Goal: Information Seeking & Learning: Learn about a topic

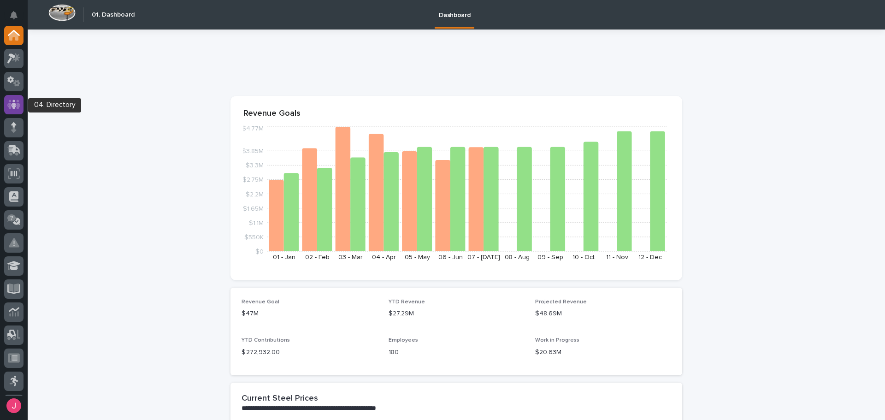
click at [16, 98] on div at bounding box center [13, 104] width 19 height 19
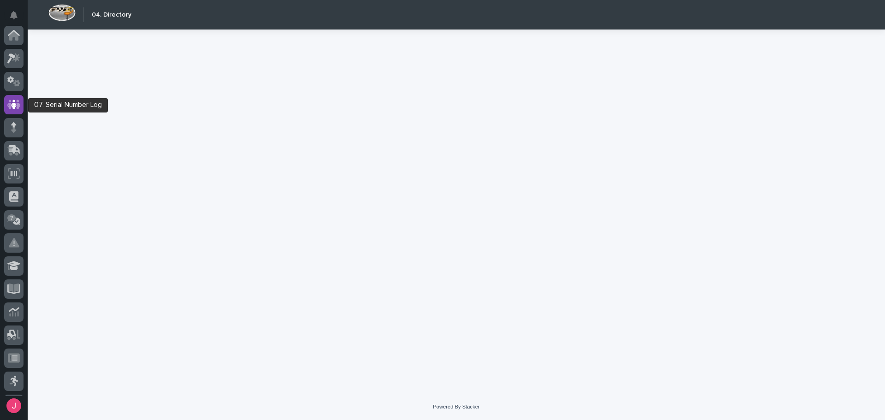
scroll to position [69, 0]
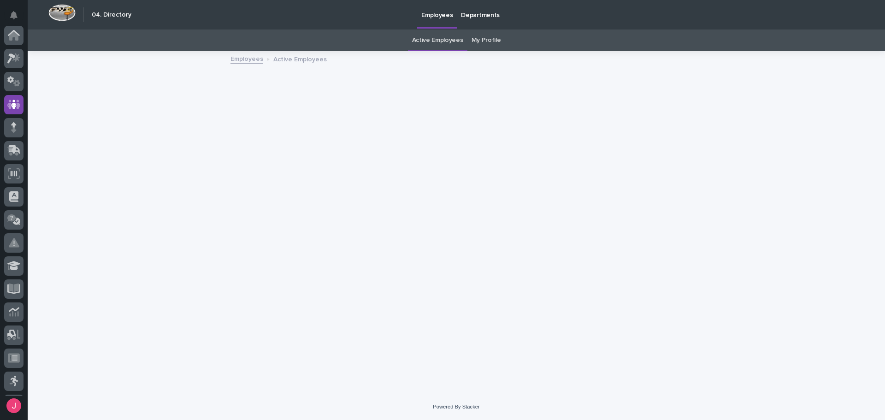
scroll to position [69, 0]
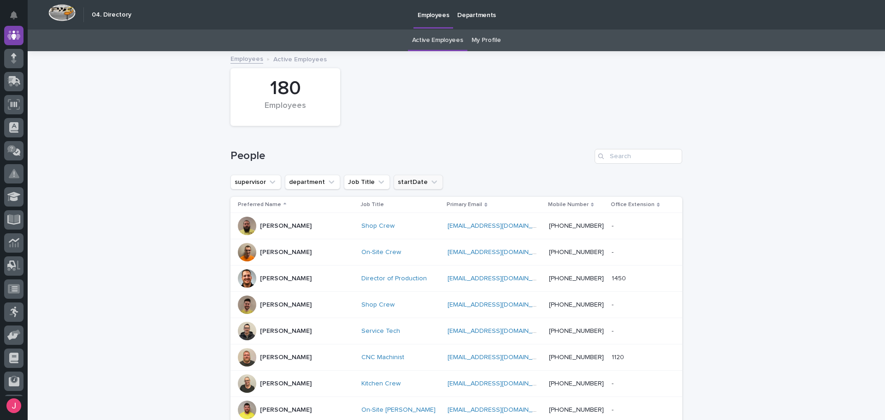
click at [430, 185] on icon "startDate" at bounding box center [434, 181] width 9 height 9
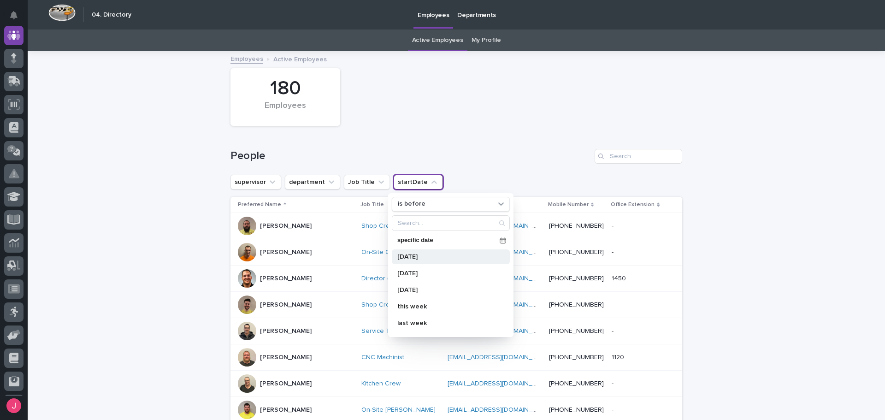
click at [442, 254] on p "[DATE]" at bounding box center [446, 257] width 98 height 6
click at [439, 124] on div "178 Employees" at bounding box center [456, 97] width 461 height 67
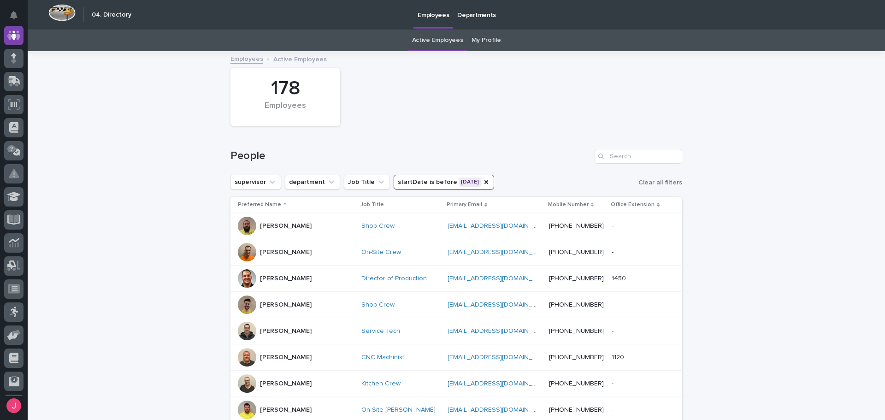
click at [472, 182] on button "startDate is before [DATE]" at bounding box center [444, 182] width 100 height 15
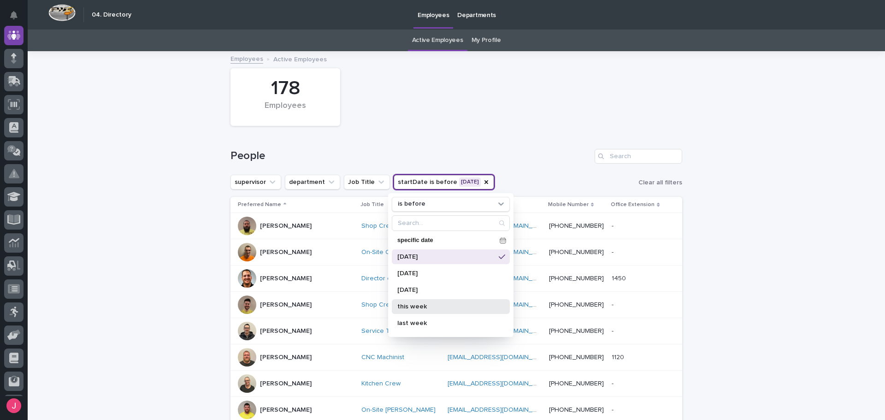
click at [427, 306] on p "this week" at bounding box center [446, 306] width 98 height 6
click at [483, 212] on div "is before specific date [DATE] [DATE] [DATE] this week last week next week this…" at bounding box center [450, 265] width 125 height 144
click at [485, 207] on div "is before" at bounding box center [445, 204] width 102 height 10
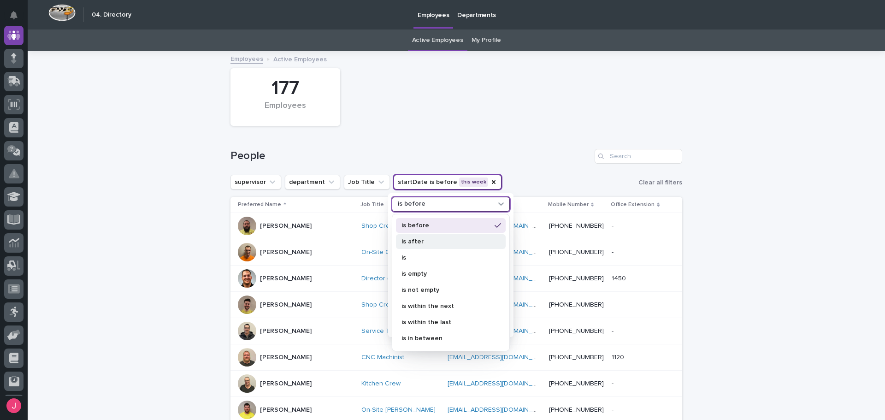
click at [447, 243] on p "is after" at bounding box center [445, 241] width 89 height 6
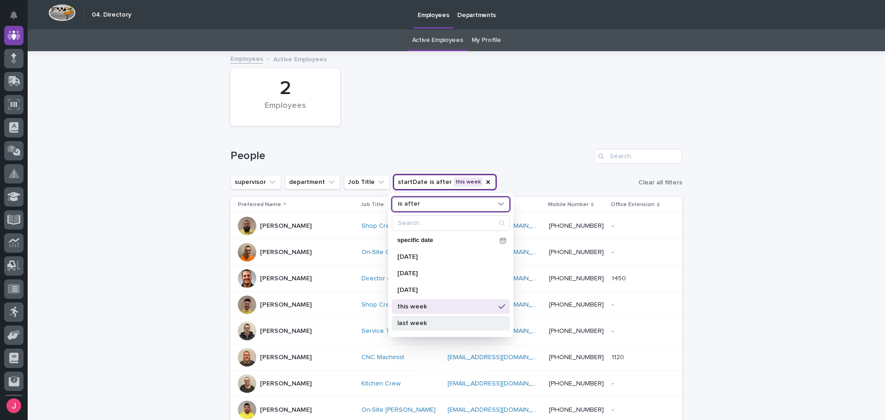
click at [429, 325] on p "last week" at bounding box center [446, 323] width 98 height 6
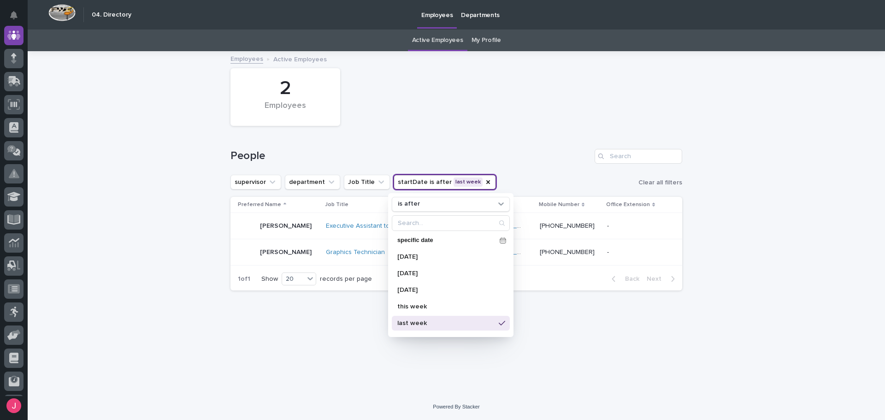
click at [762, 263] on div "Loading... Saving… Loading... Saving… 2 Employees People supervisor department …" at bounding box center [456, 223] width 857 height 342
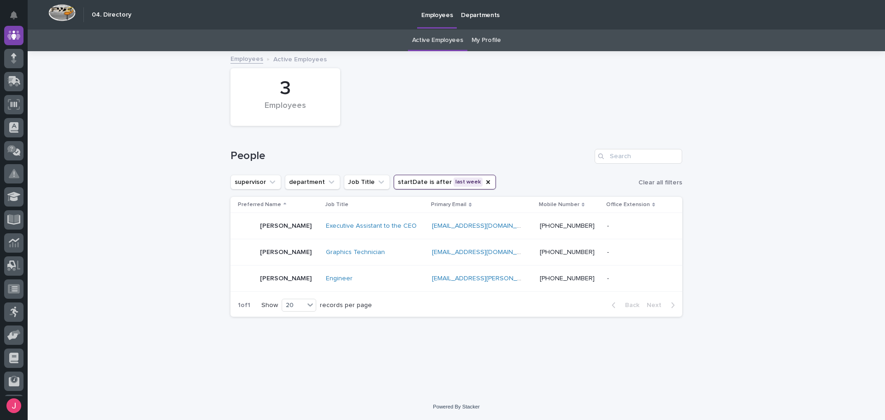
click at [322, 232] on td "[PERSON_NAME]" at bounding box center [276, 226] width 92 height 26
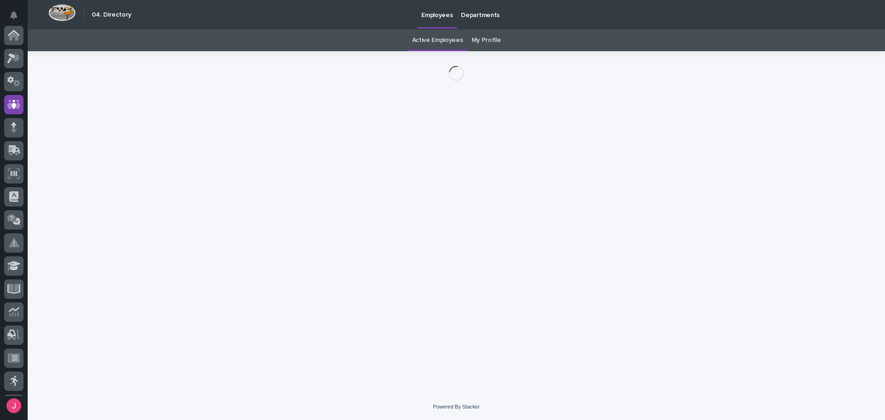
scroll to position [69, 0]
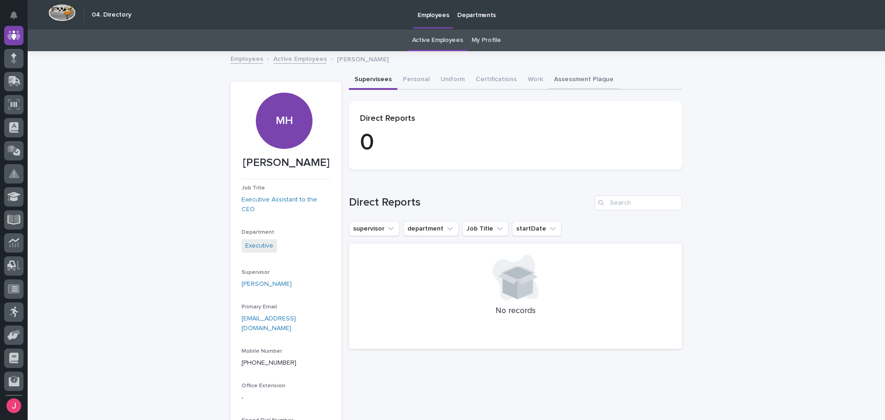
click at [563, 83] on button "Assessment Plaque" at bounding box center [584, 80] width 71 height 19
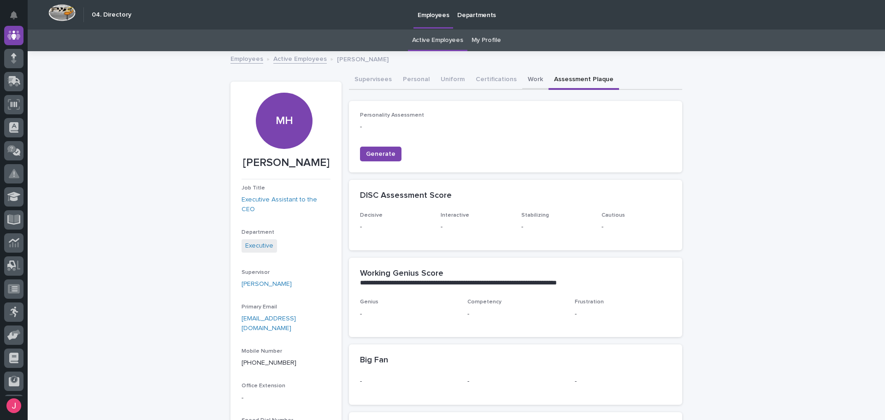
click at [530, 81] on button "Work" at bounding box center [535, 80] width 26 height 19
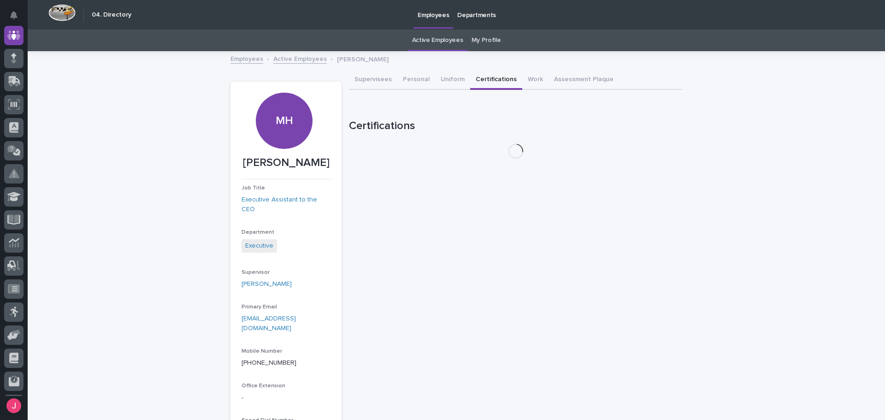
click at [496, 82] on button "Certifications" at bounding box center [496, 80] width 52 height 19
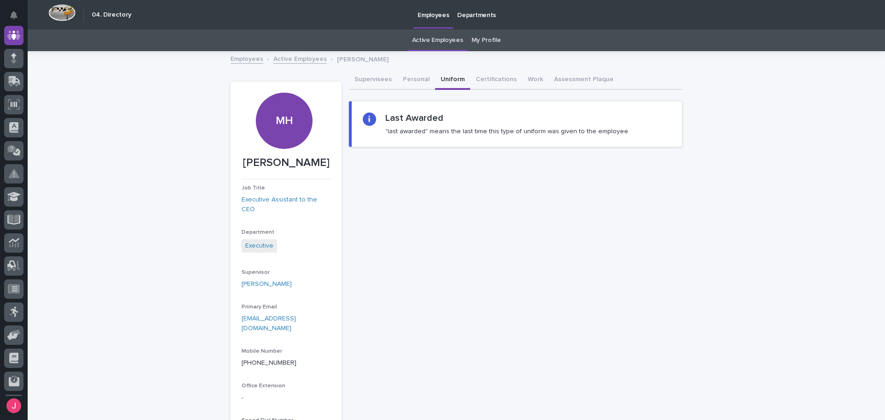
click at [439, 83] on button "Uniform" at bounding box center [452, 80] width 35 height 19
click at [410, 82] on button "Personal" at bounding box center [416, 80] width 38 height 19
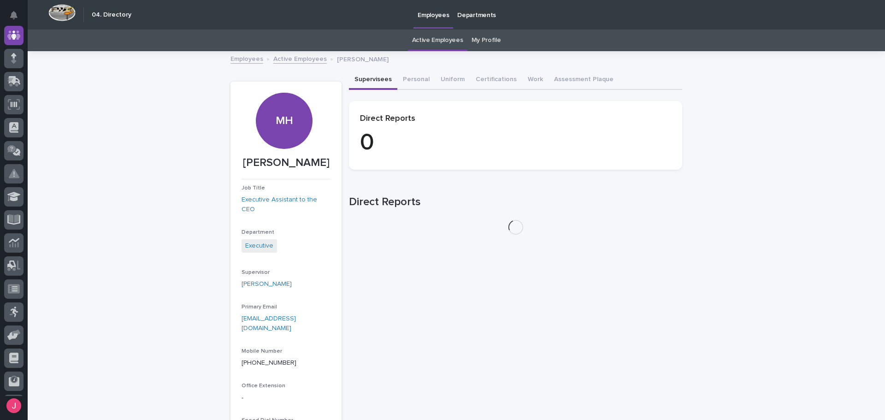
click at [360, 83] on button "Supervisees" at bounding box center [373, 80] width 48 height 19
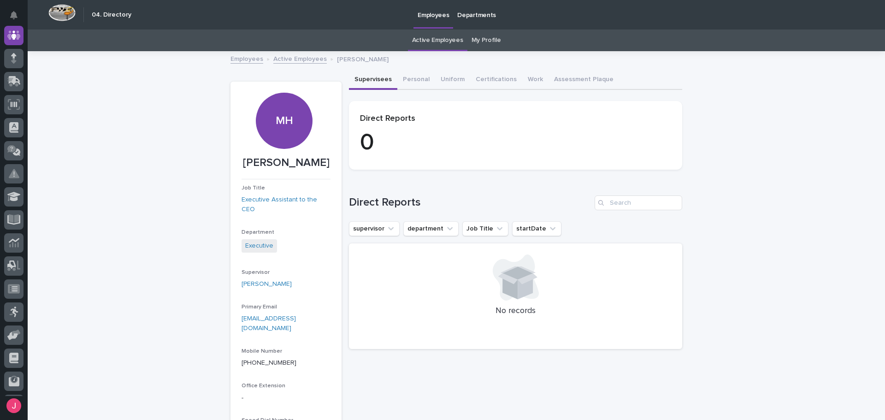
scroll to position [46, 0]
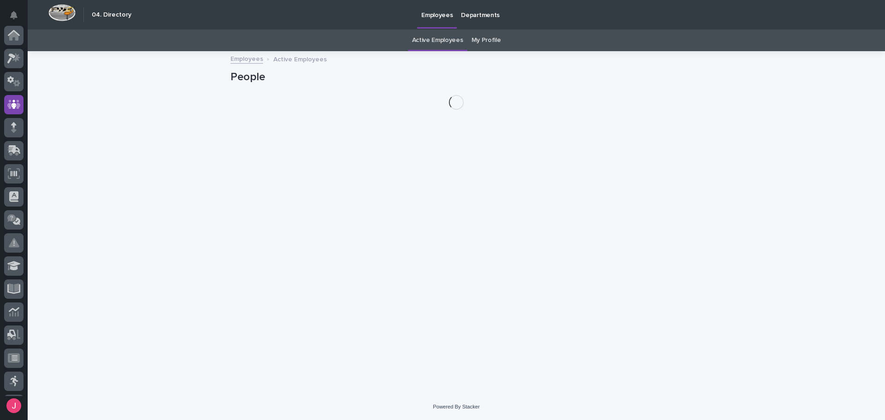
scroll to position [69, 0]
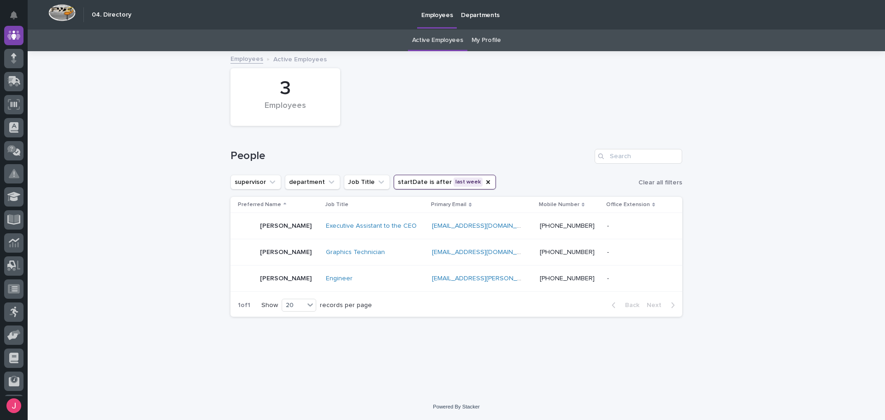
click at [409, 251] on div "Graphics Technician" at bounding box center [372, 252] width 92 height 8
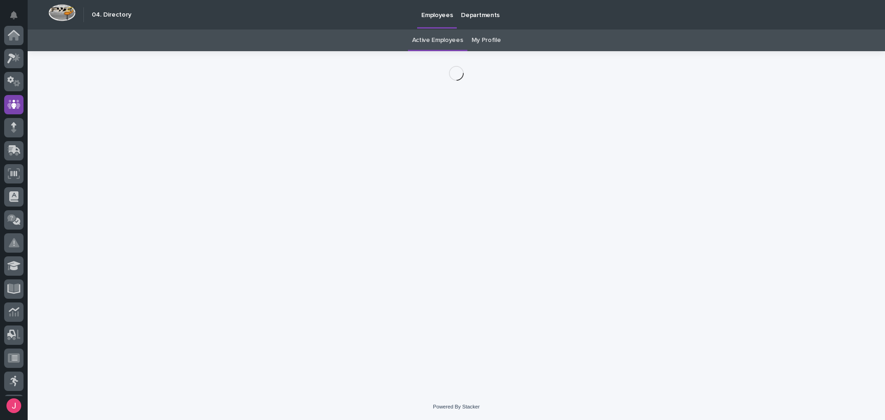
scroll to position [69, 0]
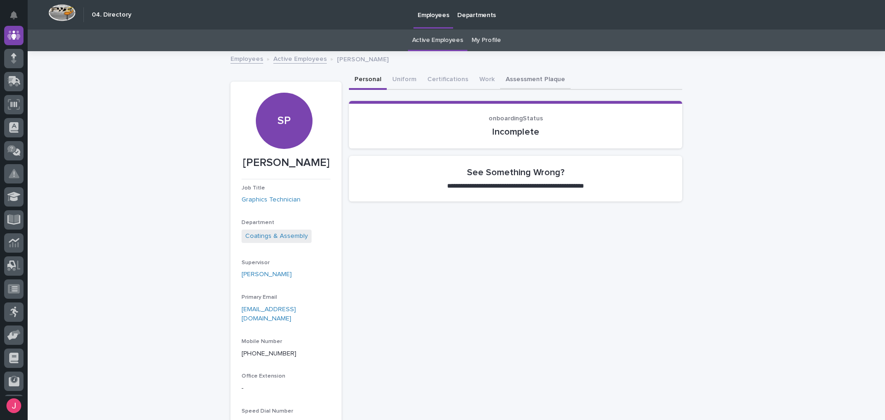
click at [515, 76] on button "Assessment Plaque" at bounding box center [535, 80] width 71 height 19
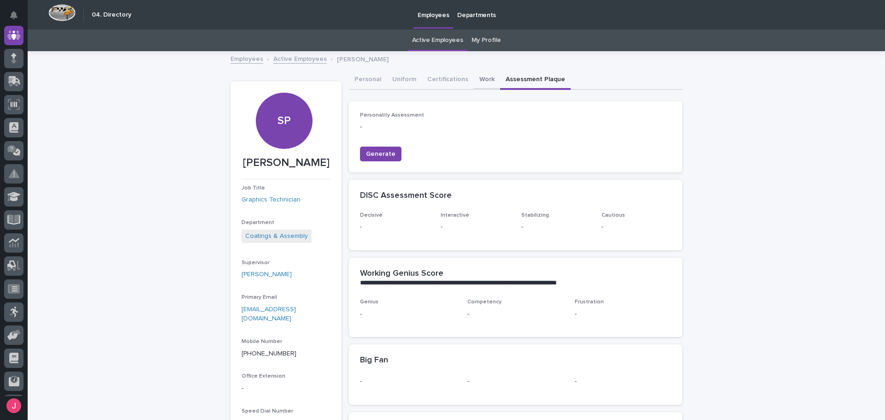
click at [481, 78] on button "Work" at bounding box center [487, 80] width 26 height 19
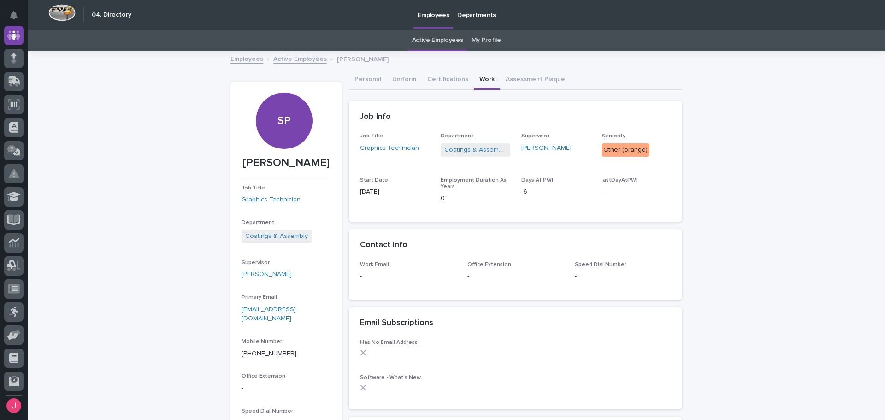
drag, startPoint x: 366, startPoint y: 186, endPoint x: 381, endPoint y: 181, distance: 15.0
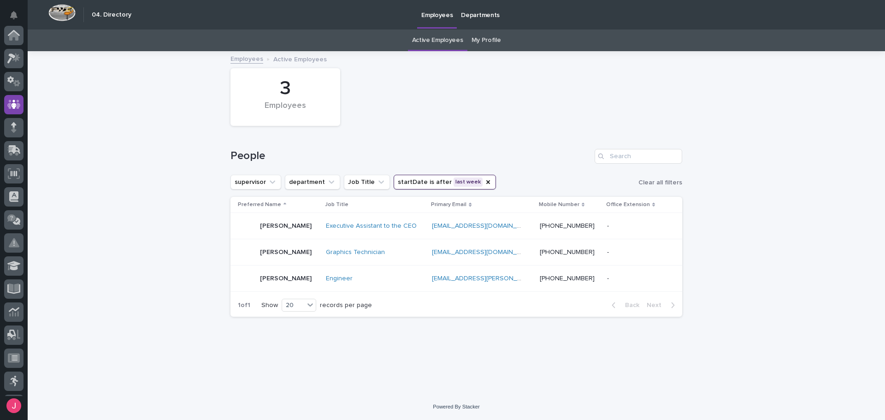
scroll to position [69, 0]
click at [425, 255] on div "Graphics Technician" at bounding box center [375, 252] width 99 height 15
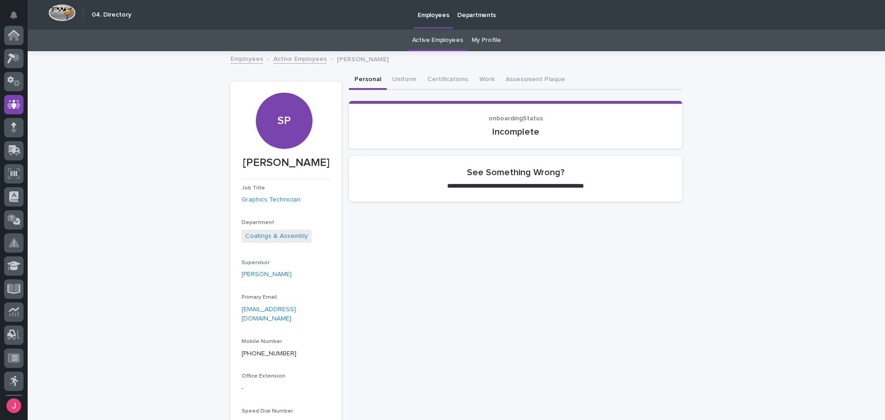
scroll to position [69, 0]
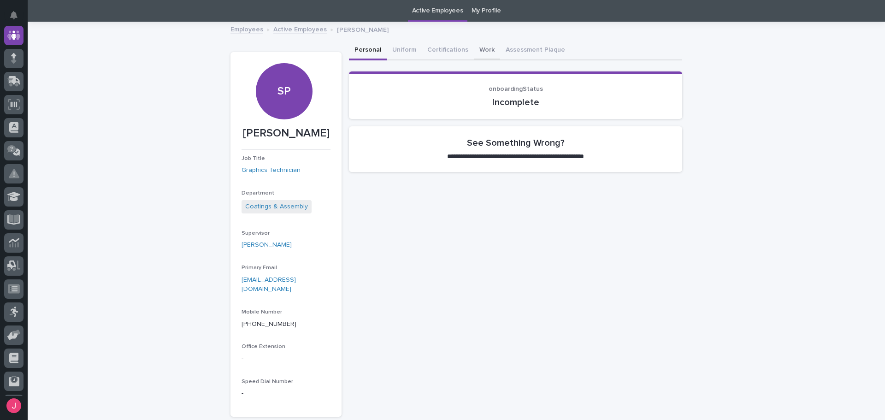
click at [474, 51] on button "Work" at bounding box center [487, 50] width 26 height 19
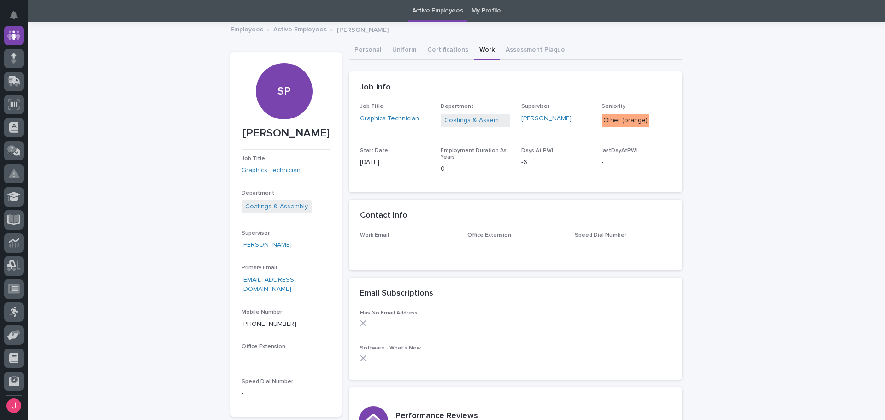
drag, startPoint x: 373, startPoint y: 161, endPoint x: 403, endPoint y: 160, distance: 30.0
click at [403, 160] on div "Job Title Graphics Technician Department Coatings & Assembly Supervisor [PERSON…" at bounding box center [515, 147] width 333 height 89
click at [689, 307] on div "Loading... Saving… Loading... Saving… [PERSON_NAME] SP [PERSON_NAME] Job Title …" at bounding box center [456, 304] width 857 height 563
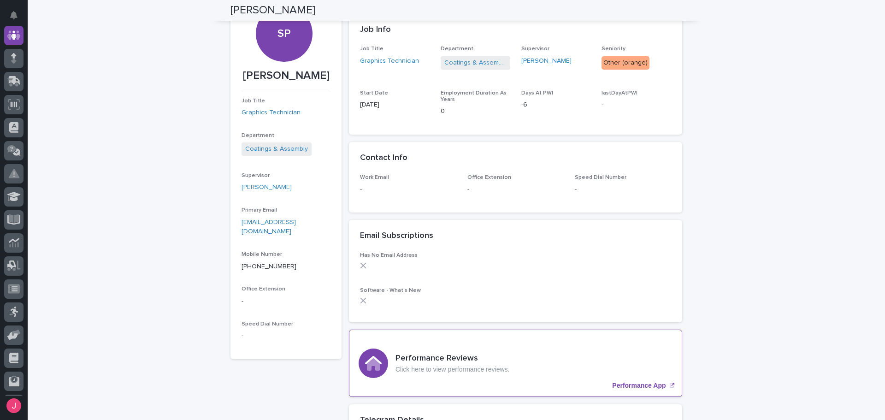
scroll to position [37, 0]
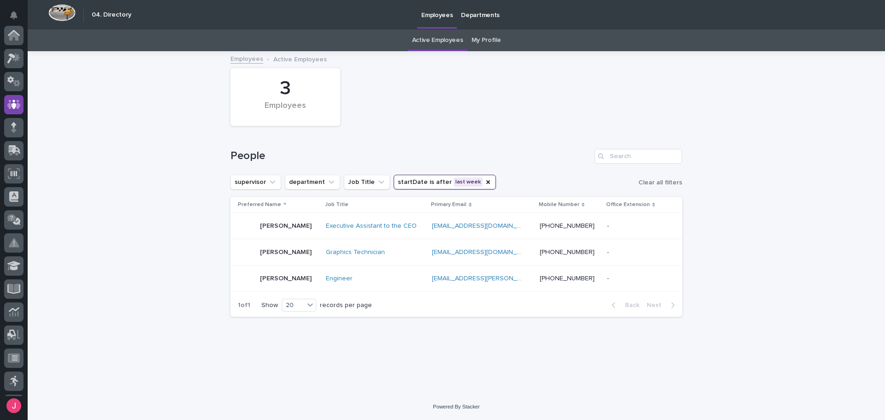
scroll to position [69, 0]
click at [414, 279] on div "Engineer" at bounding box center [372, 279] width 92 height 8
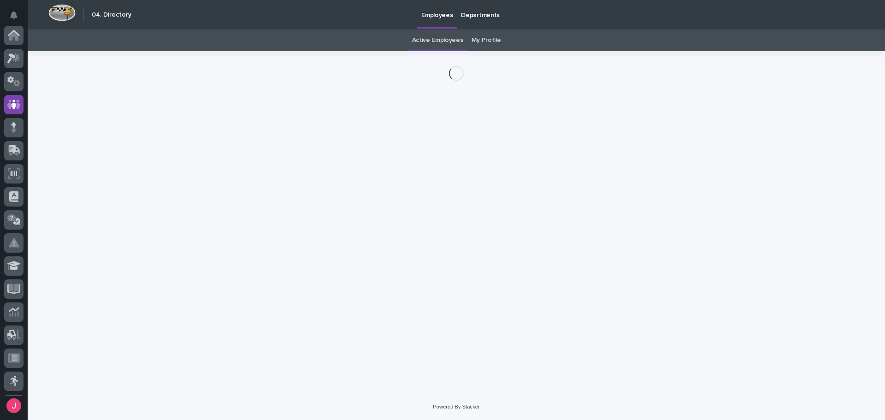
scroll to position [69, 0]
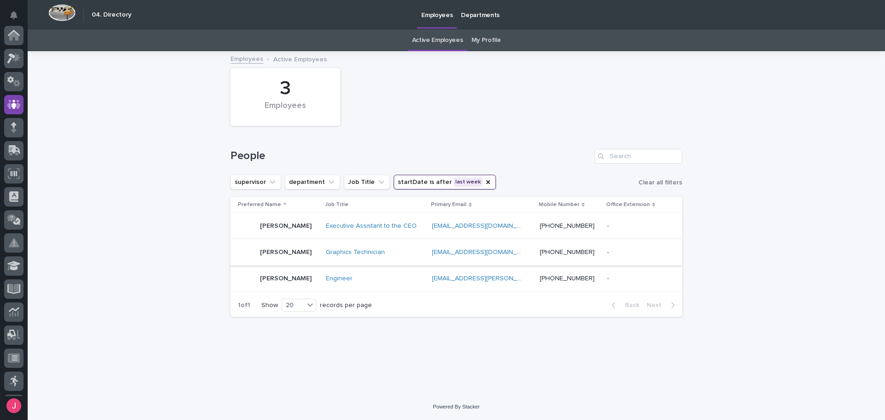
scroll to position [69, 0]
click at [484, 180] on icon "startDate" at bounding box center [487, 181] width 7 height 7
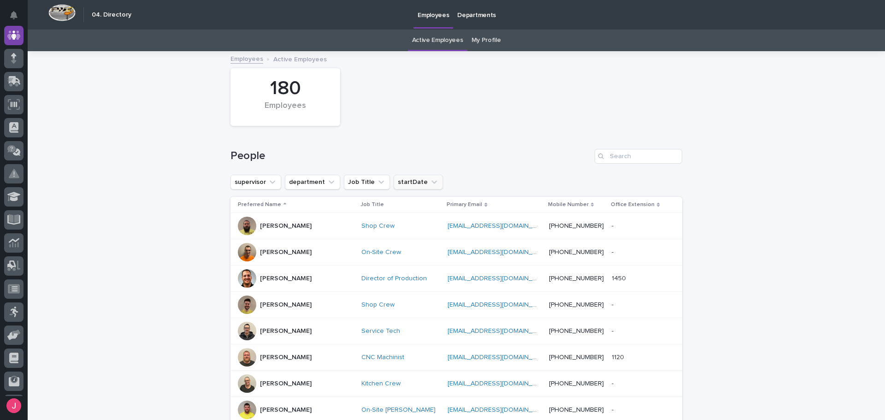
click at [430, 184] on icon "startDate" at bounding box center [434, 181] width 9 height 9
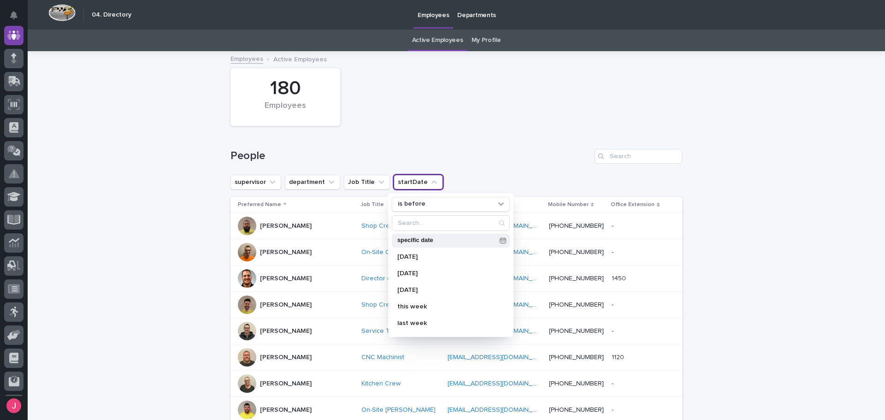
click at [450, 245] on div "specific date" at bounding box center [451, 241] width 118 height 14
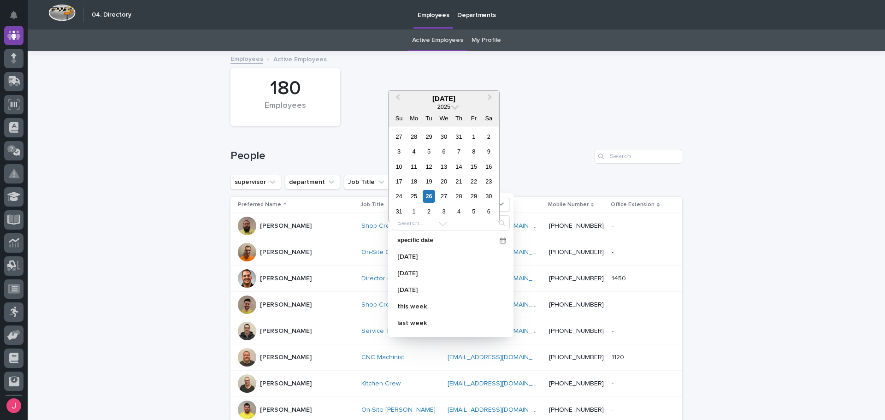
click at [443, 179] on div "20" at bounding box center [443, 181] width 12 height 12
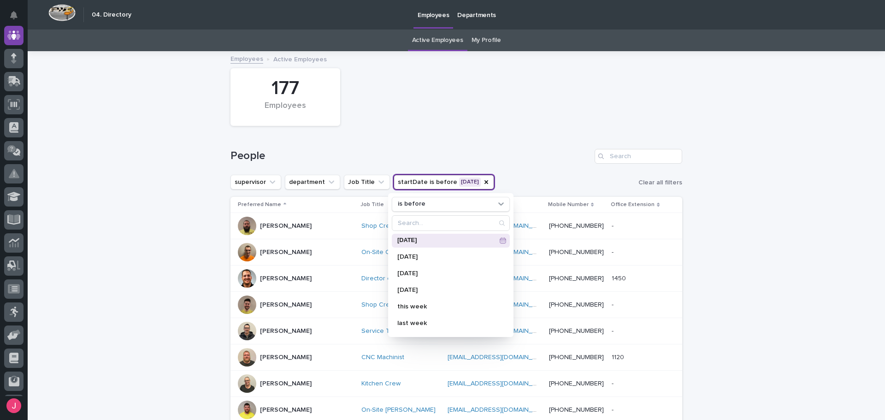
click at [566, 155] on h1 "People" at bounding box center [410, 155] width 360 height 13
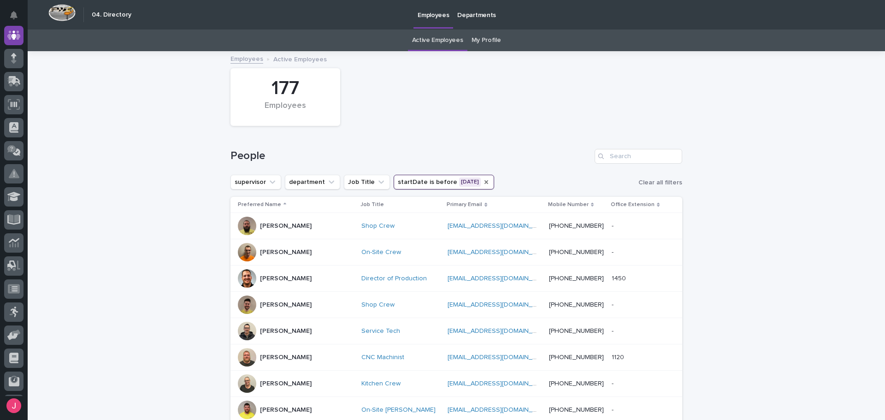
click at [483, 181] on icon "startDate" at bounding box center [486, 181] width 7 height 7
click at [431, 182] on icon "startDate" at bounding box center [434, 181] width 6 height 3
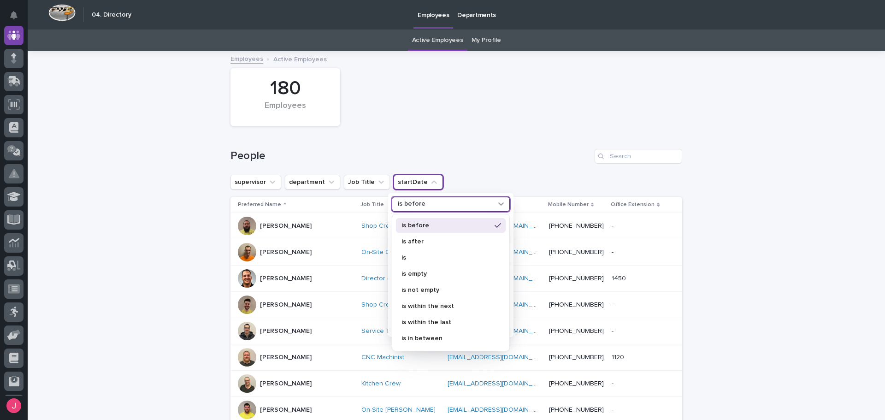
click at [478, 207] on div "is before" at bounding box center [445, 204] width 102 height 10
click at [437, 243] on p "is after" at bounding box center [445, 241] width 89 height 6
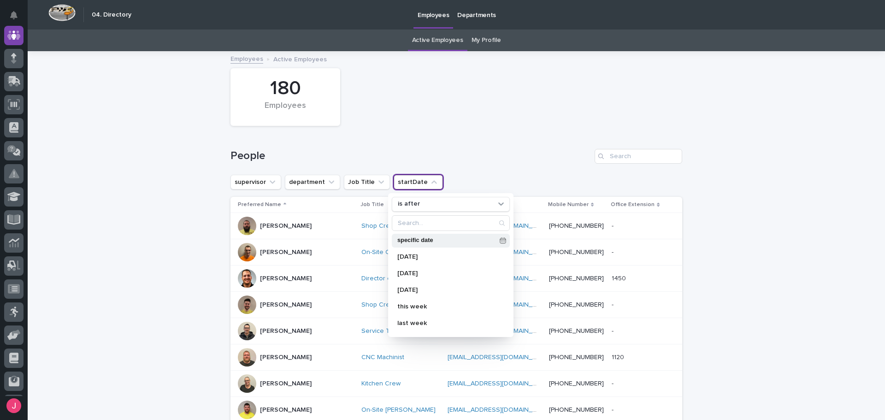
click at [460, 239] on p "specific date" at bounding box center [446, 240] width 99 height 6
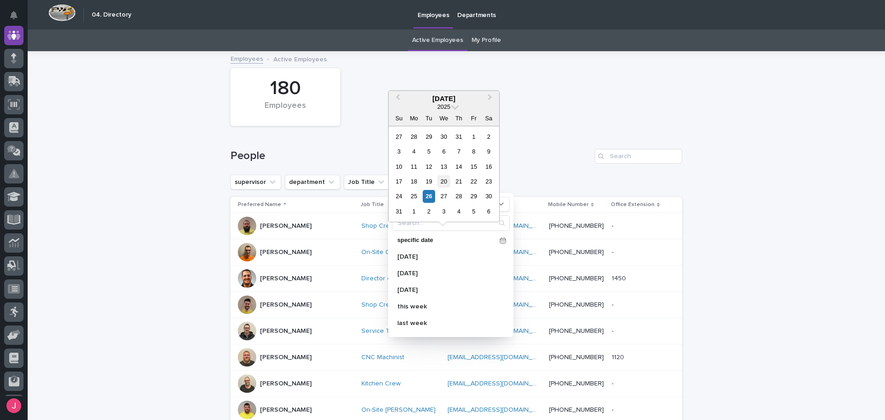
click at [445, 181] on div "20" at bounding box center [443, 181] width 12 height 12
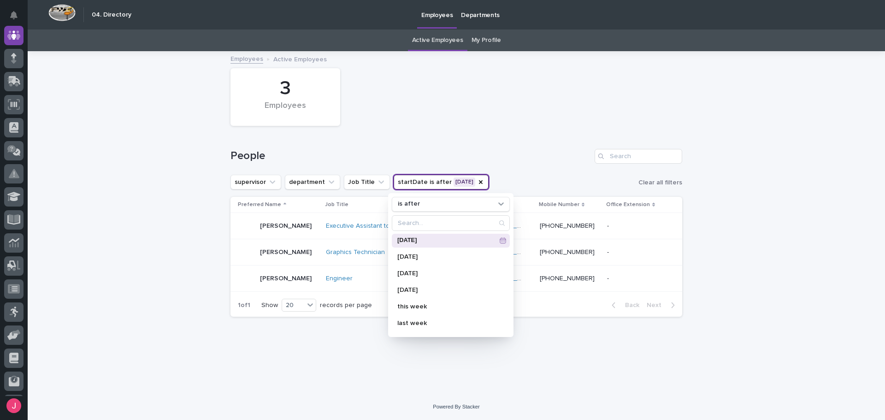
click at [536, 147] on div "People" at bounding box center [456, 152] width 452 height 44
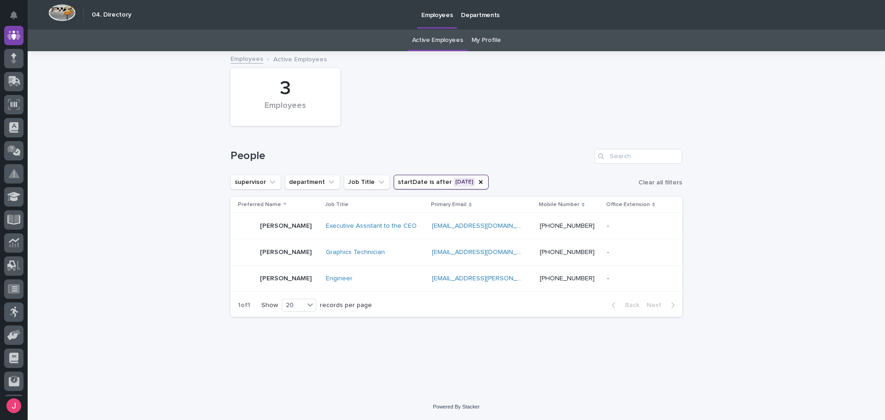
click at [482, 179] on icon "startDate" at bounding box center [480, 181] width 7 height 7
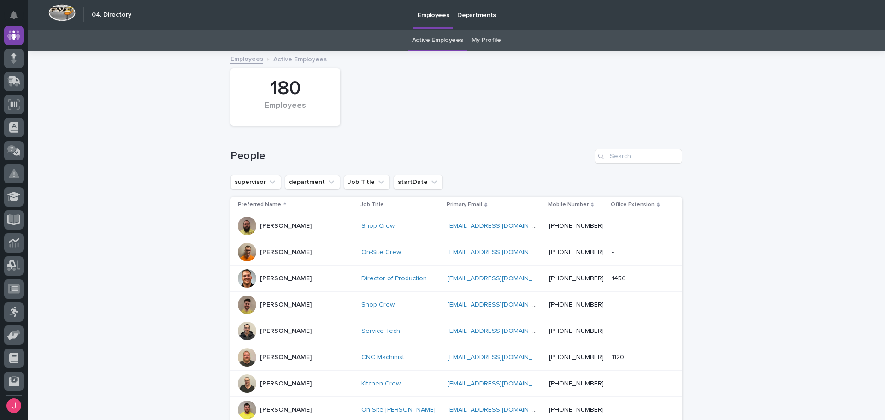
click at [477, 158] on h1 "People" at bounding box center [410, 155] width 360 height 13
click at [531, 77] on div "180 Employees" at bounding box center [456, 97] width 461 height 67
click at [16, 41] on div at bounding box center [13, 35] width 19 height 19
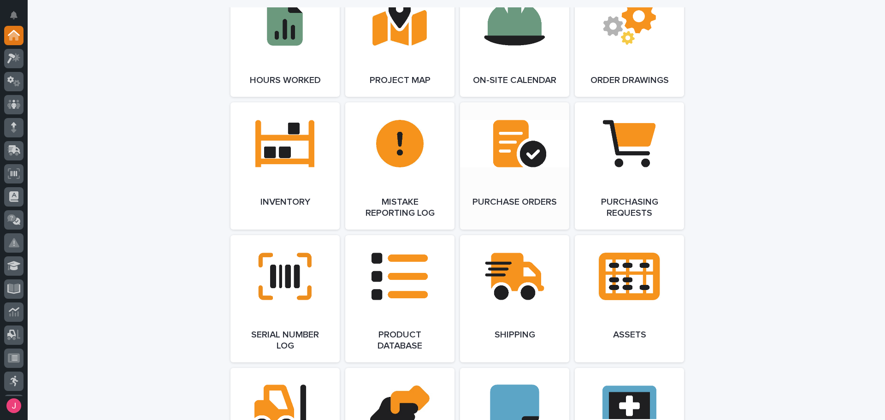
scroll to position [879, 0]
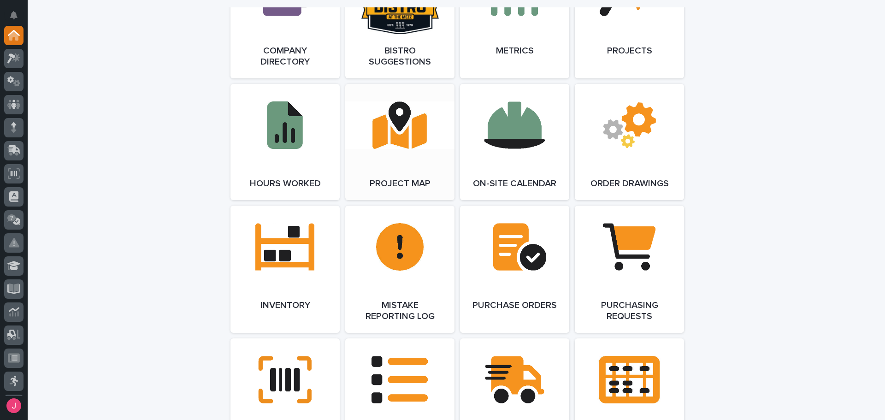
click at [438, 158] on link "Open Link" at bounding box center [399, 142] width 109 height 116
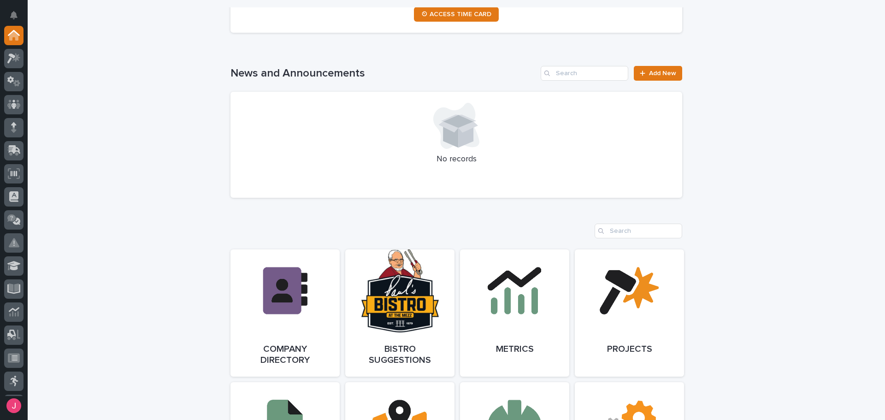
scroll to position [0, 0]
